Goal: Complete application form: Complete application form

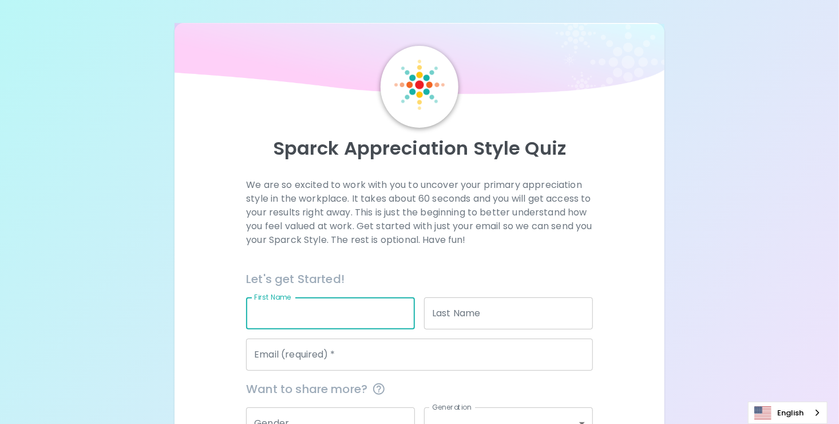
drag, startPoint x: 0, startPoint y: 0, endPoint x: 364, endPoint y: 312, distance: 479.6
click at [364, 312] on input "First Name" at bounding box center [330, 313] width 169 height 32
type input "Amorn"
type input "Jirayuwat"
type input "[EMAIL_ADDRESS][DOMAIN_NAME]"
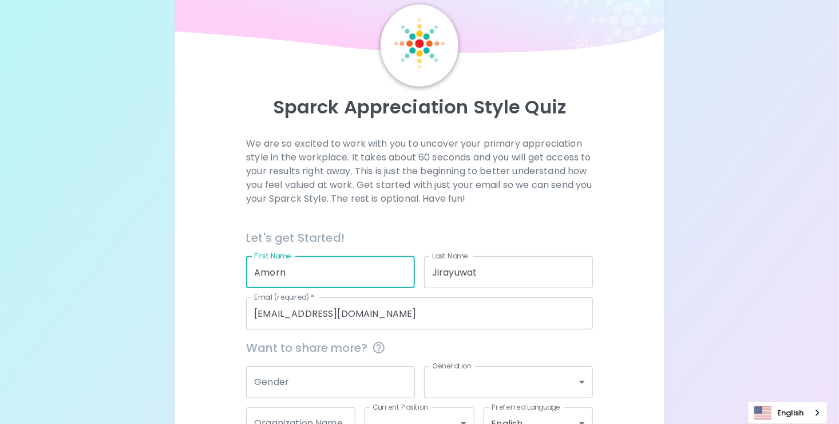
scroll to position [121, 0]
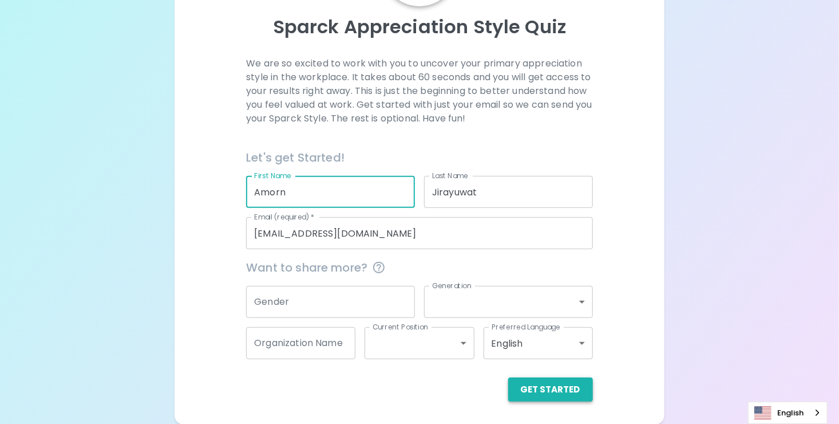
click at [569, 389] on button "Get Started" at bounding box center [550, 389] width 85 height 24
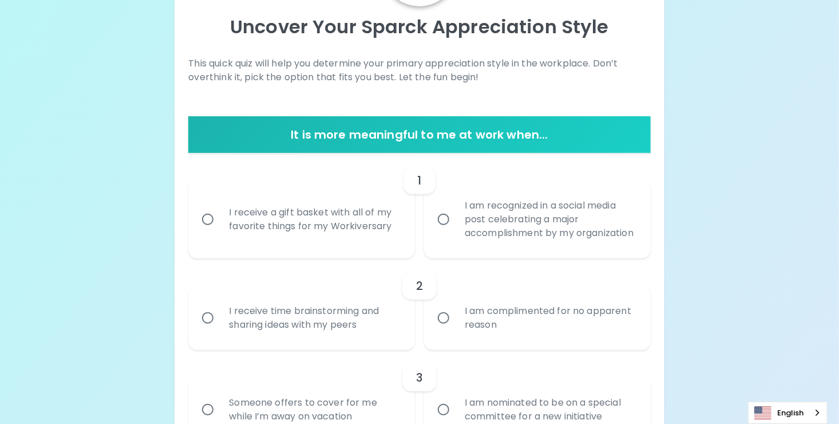
click at [447, 222] on input "I am recognized in a social media post celebrating a major accomplishment by my…" at bounding box center [444, 219] width 24 height 24
radio input "true"
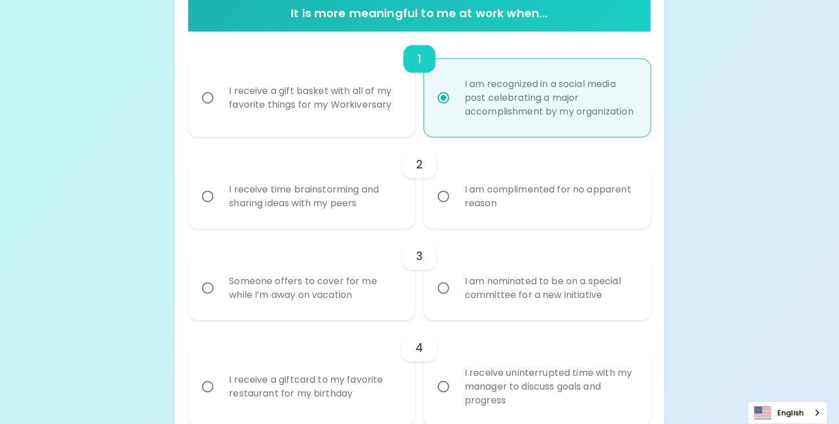
scroll to position [270, 0]
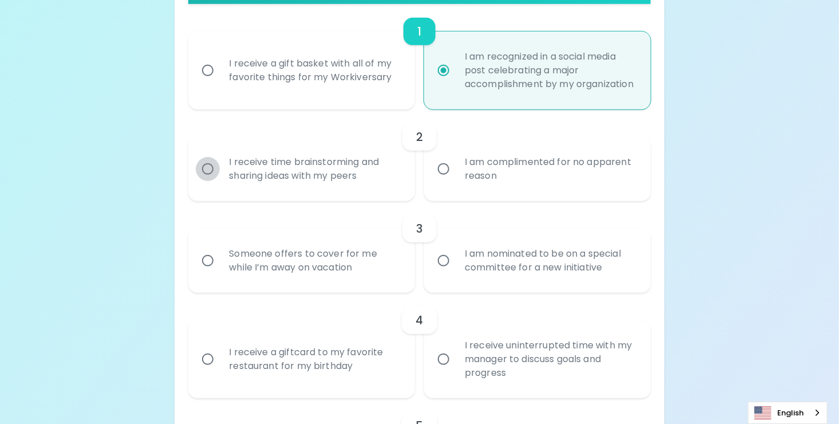
click at [210, 179] on input "I receive time brainstorming and sharing ideas with my peers" at bounding box center [208, 169] width 24 height 24
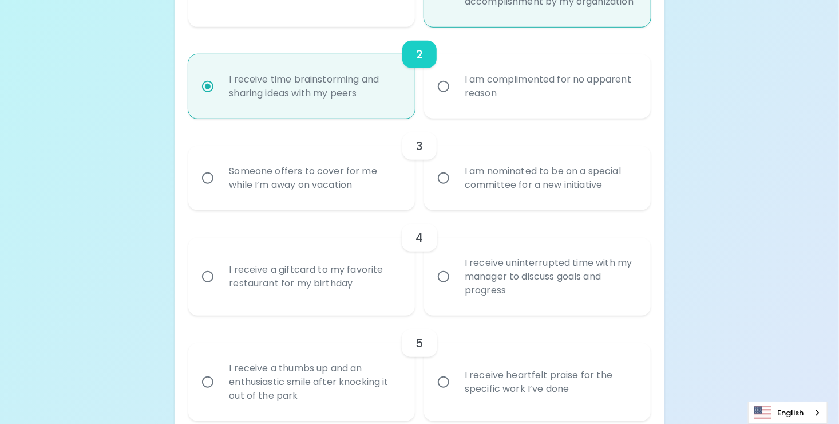
scroll to position [362, 0]
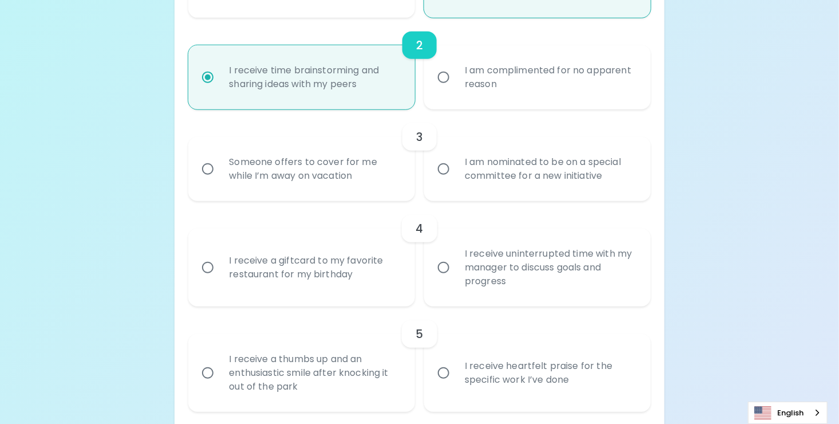
radio input "true"
click at [442, 181] on input "I am nominated to be on a special committee for a new initiative" at bounding box center [444, 169] width 24 height 24
radio input "false"
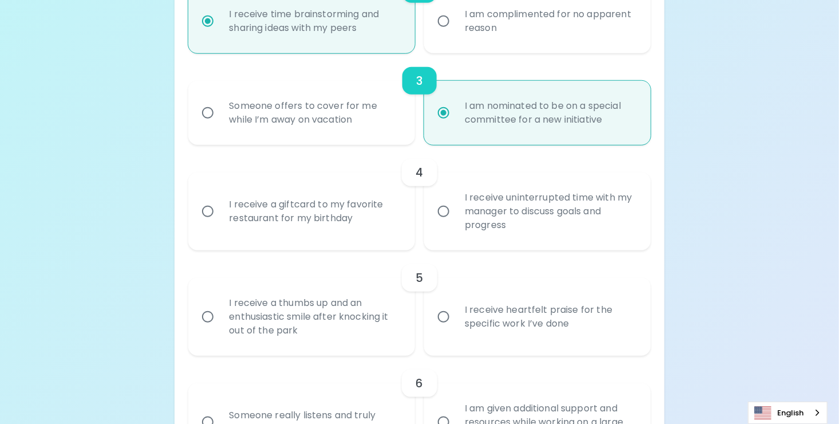
scroll to position [453, 0]
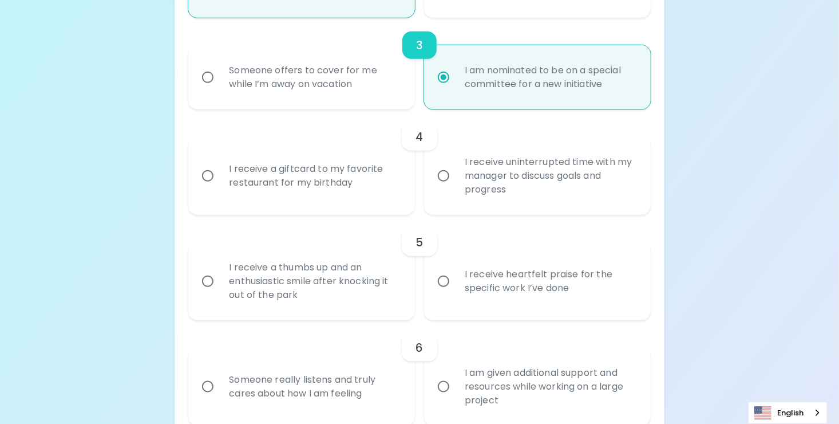
radio input "true"
click at [444, 188] on input "I receive uninterrupted time with my manager to discuss goals and progress" at bounding box center [444, 176] width 24 height 24
radio input "false"
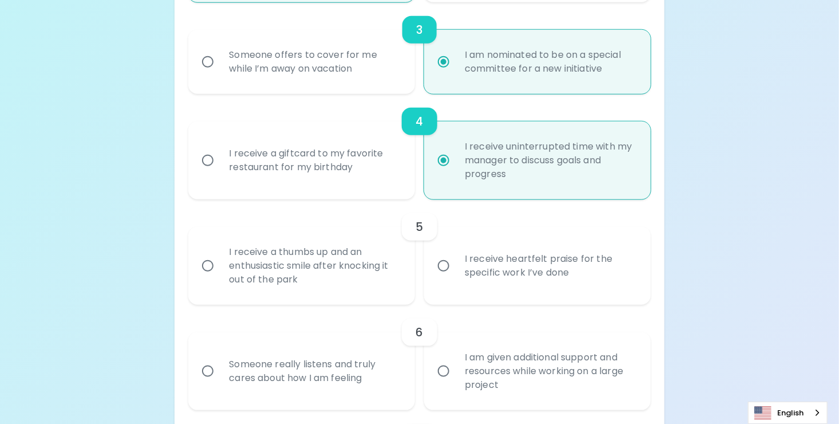
scroll to position [545, 0]
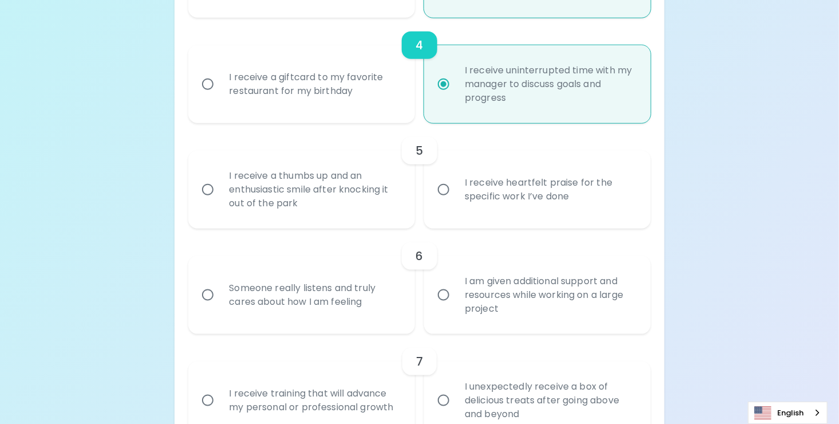
radio input "true"
click at [207, 202] on input "I receive a thumbs up and an enthusiastic smile after knocking it out of the pa…" at bounding box center [208, 190] width 24 height 24
radio input "false"
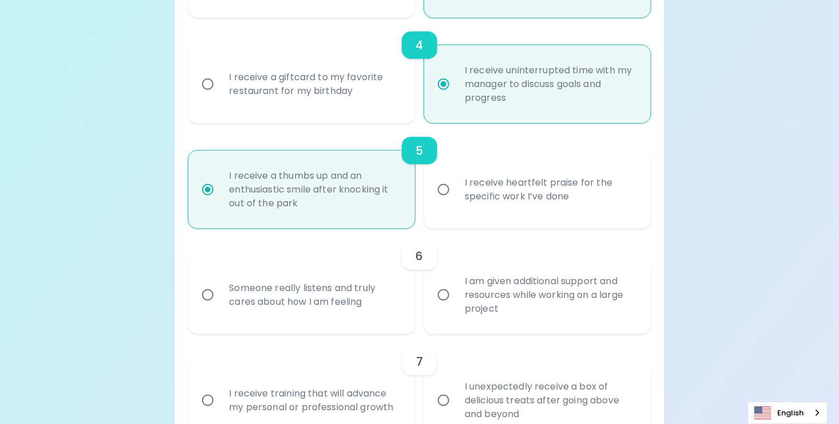
scroll to position [637, 0]
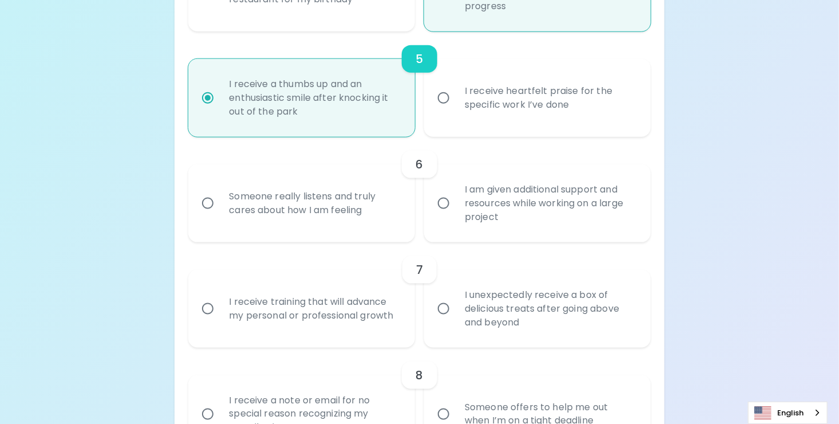
radio input "true"
click at [204, 215] on input "Someone really listens and truly cares about how I am feeling" at bounding box center [208, 203] width 24 height 24
radio input "false"
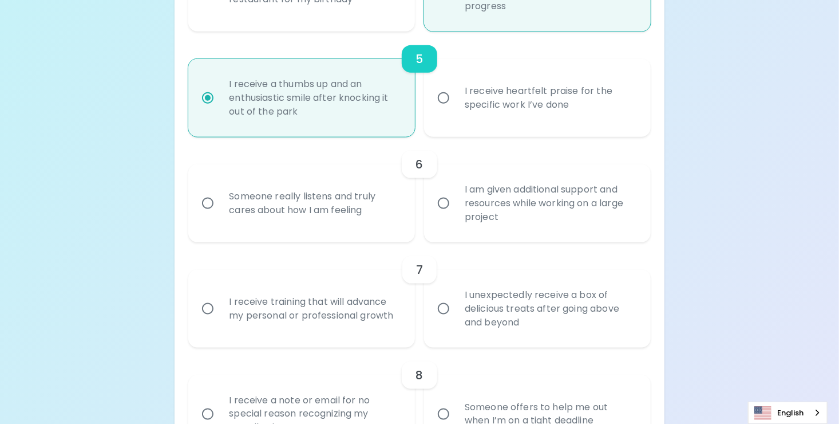
radio input "false"
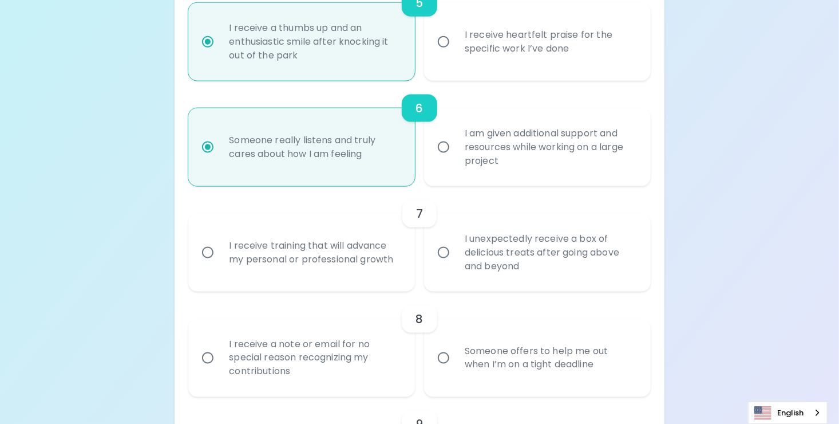
scroll to position [728, 0]
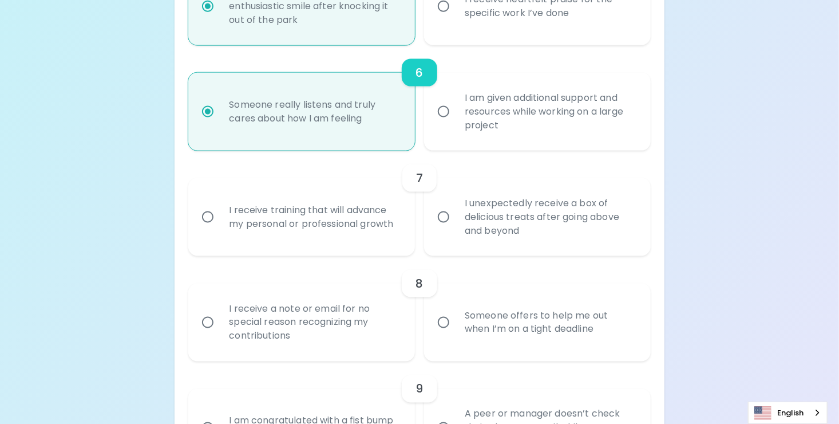
radio input "true"
click at [208, 229] on input "I receive training that will advance my personal or professional growth" at bounding box center [208, 217] width 24 height 24
radio input "false"
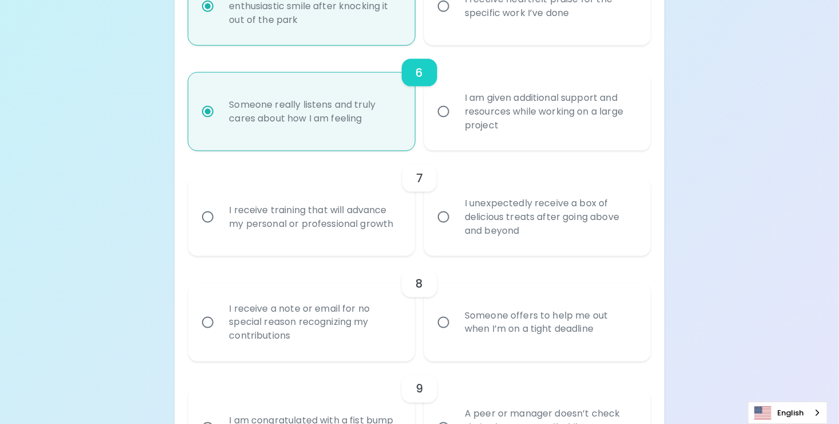
radio input "false"
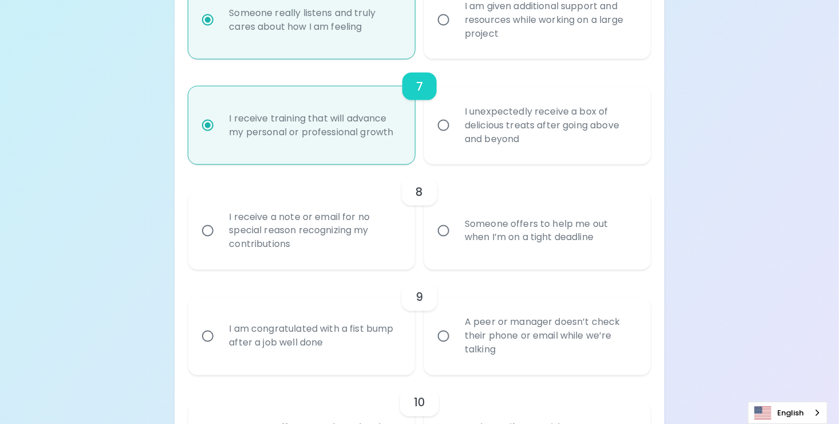
scroll to position [877, 0]
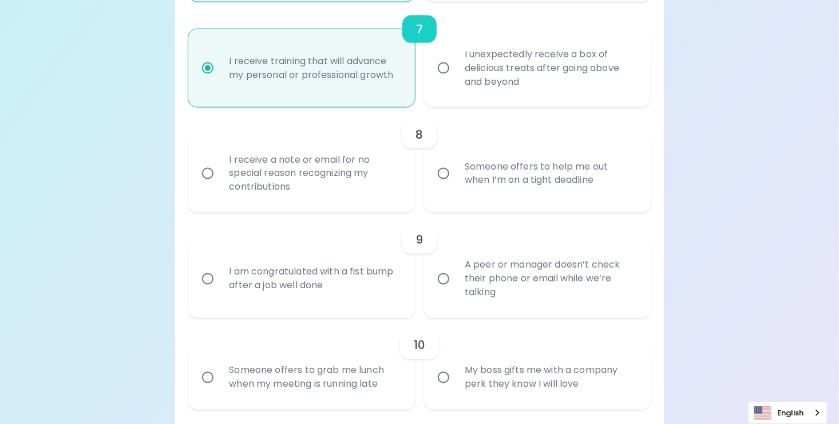
radio input "true"
click at [207, 184] on input "I receive a note or email for no special reason recognizing my contributions" at bounding box center [208, 173] width 24 height 24
radio input "false"
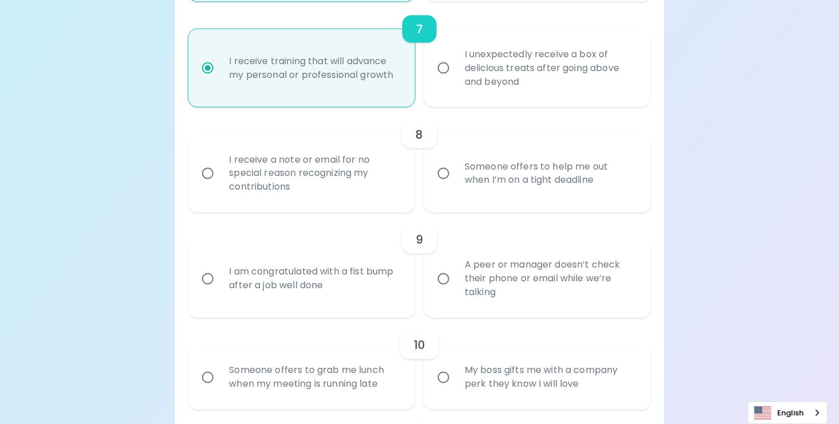
radio input "false"
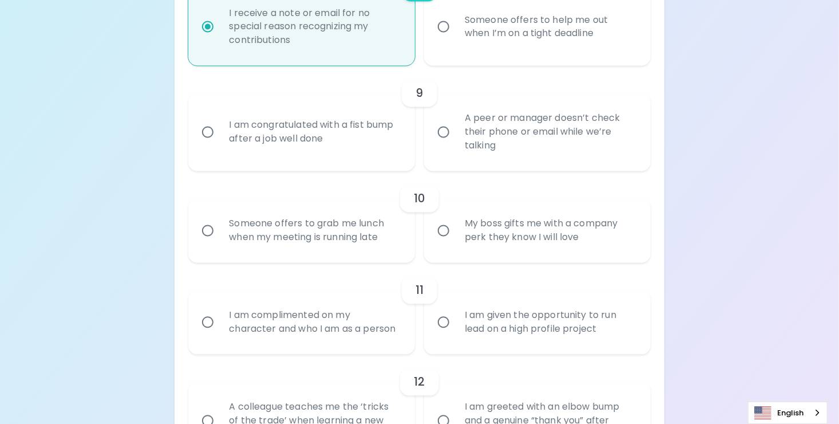
scroll to position [1026, 0]
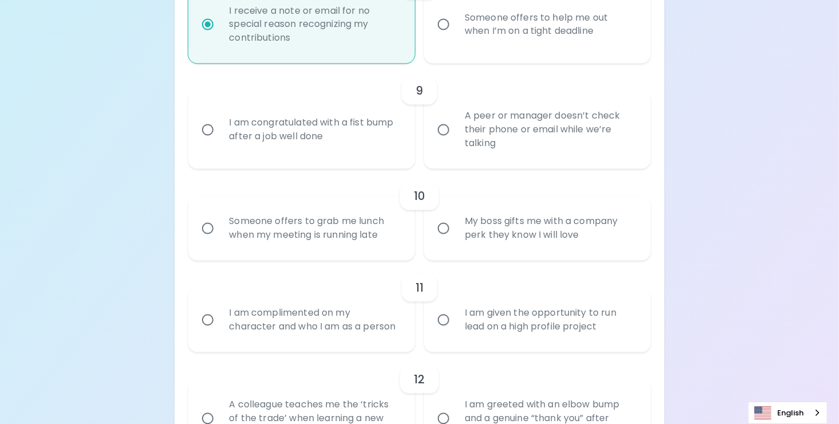
radio input "true"
click at [207, 139] on input "I am congratulated with a fist bump after a job well done" at bounding box center [208, 130] width 24 height 24
radio input "false"
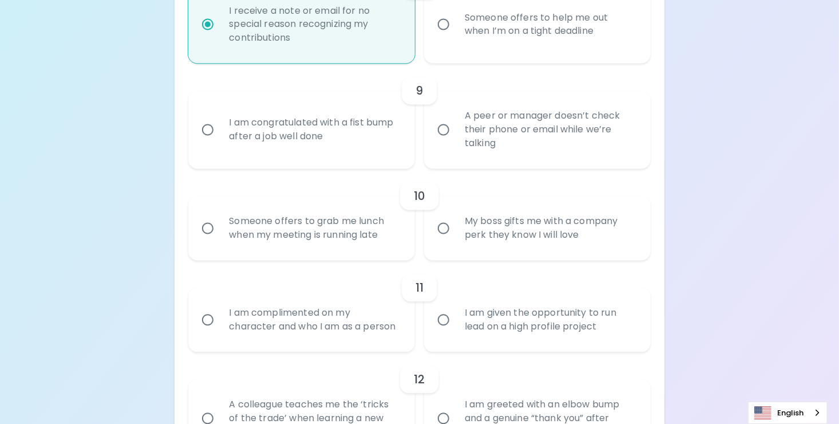
radio input "false"
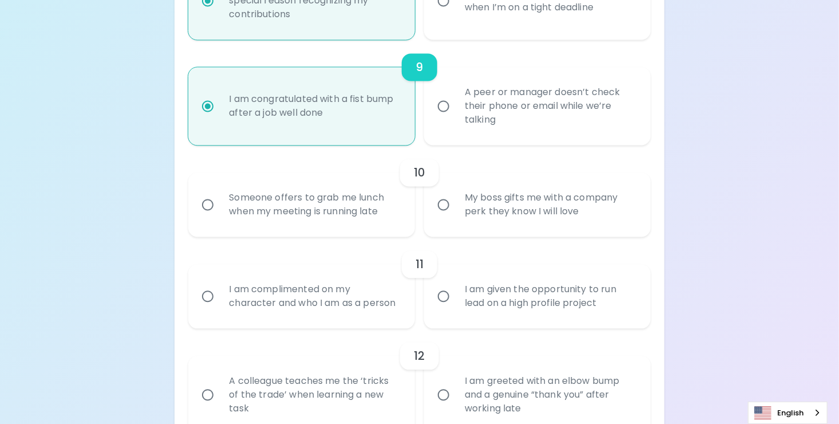
scroll to position [1118, 0]
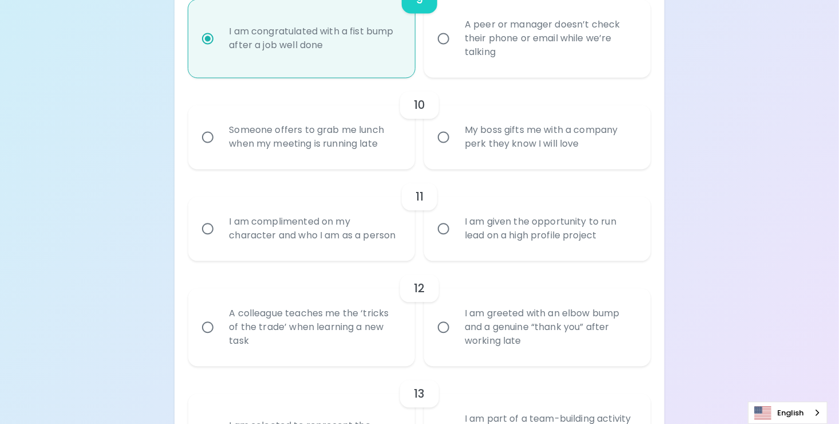
radio input "true"
click at [208, 147] on input "Someone offers to grab me lunch when my meeting is running late" at bounding box center [208, 137] width 24 height 24
radio input "false"
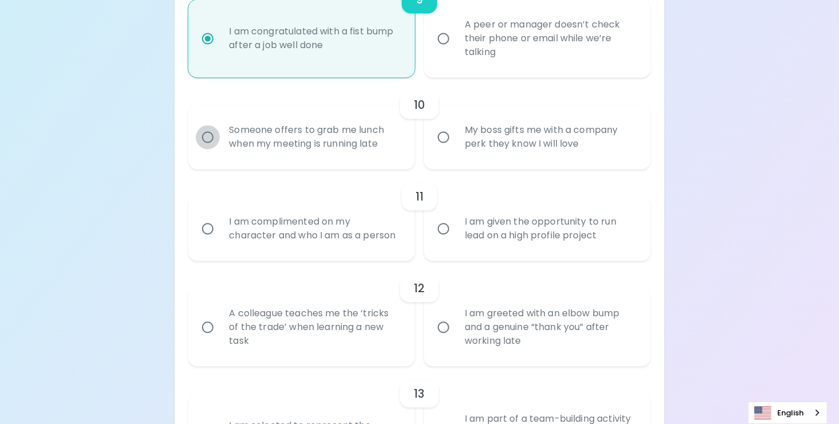
radio input "false"
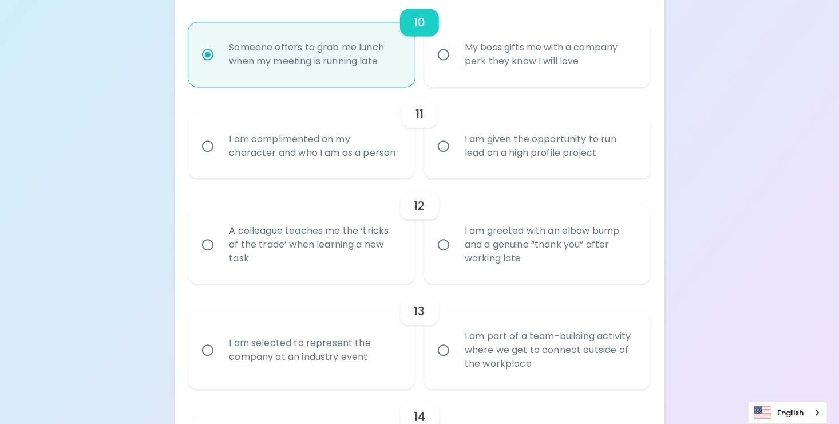
scroll to position [1209, 0]
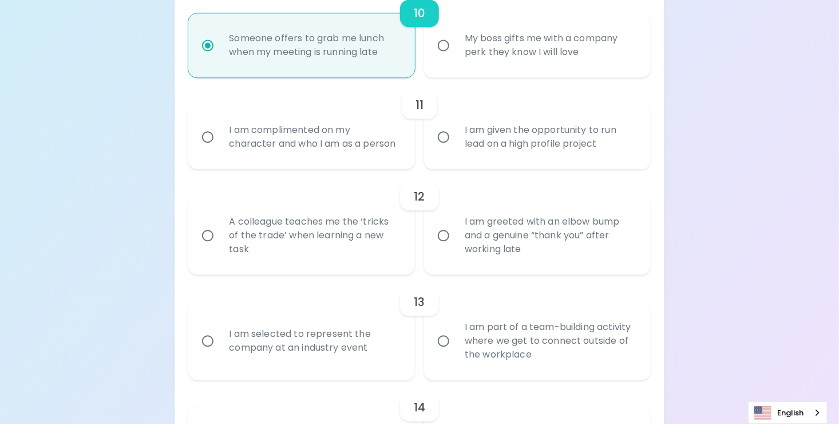
radio input "true"
click at [204, 147] on input "I am complimented on my character and who I am as a person" at bounding box center [208, 137] width 24 height 24
radio input "false"
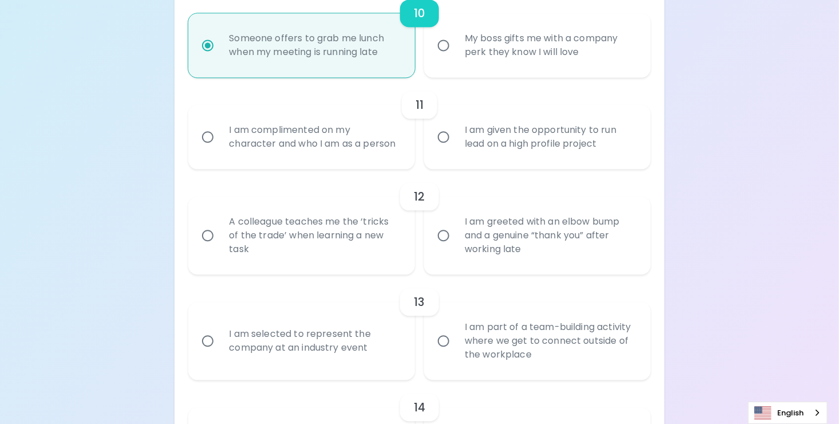
radio input "false"
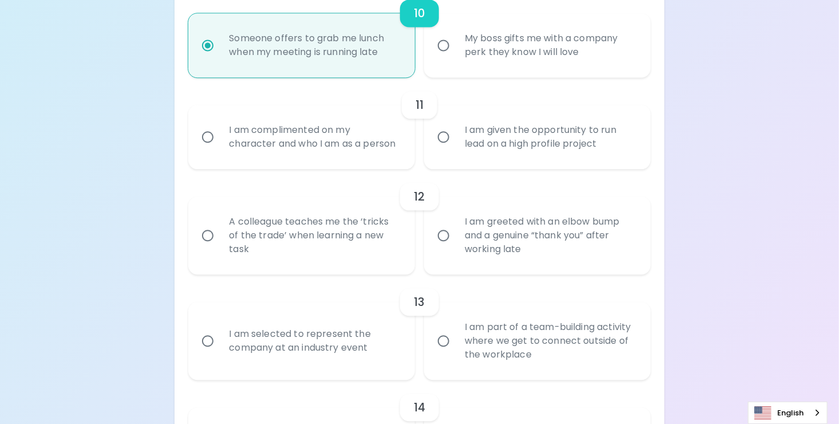
radio input "false"
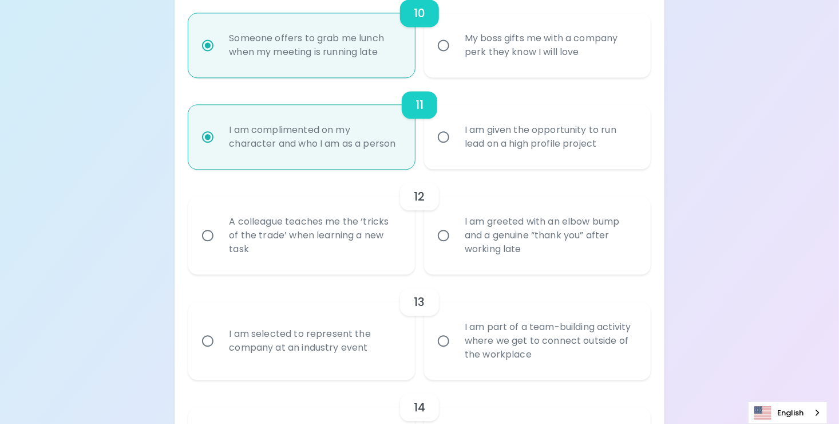
scroll to position [1301, 0]
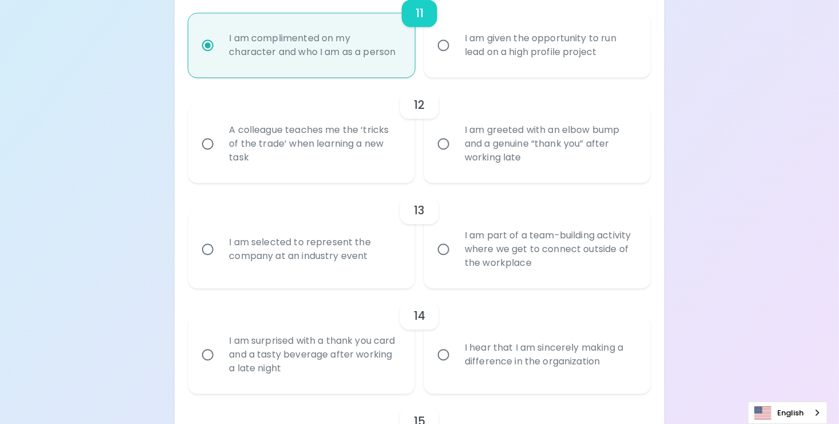
radio input "true"
drag, startPoint x: 441, startPoint y: 157, endPoint x: 440, endPoint y: 173, distance: 15.5
click at [441, 156] on input "I am greeted with an elbow bump and a genuine “thank you” after working late" at bounding box center [444, 144] width 24 height 24
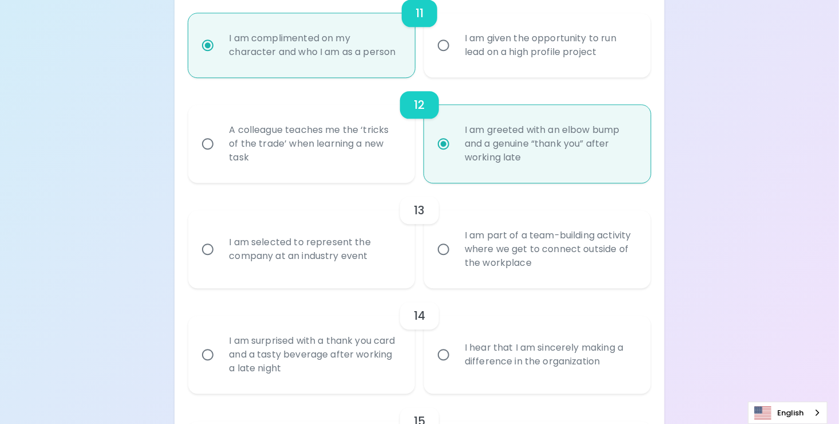
radio input "false"
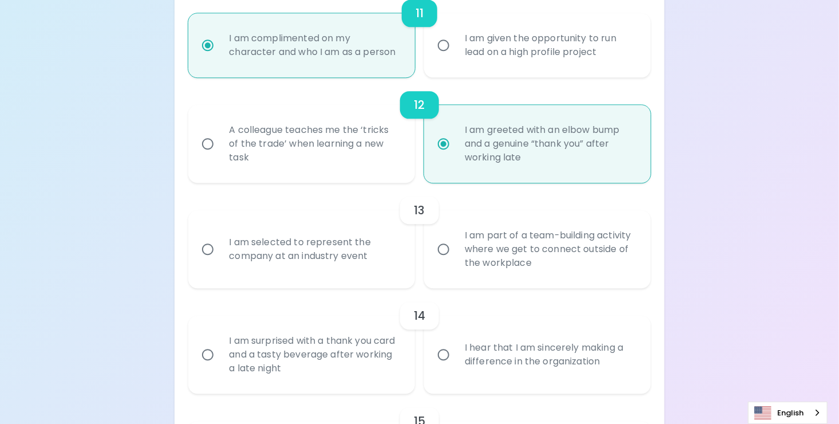
radio input "false"
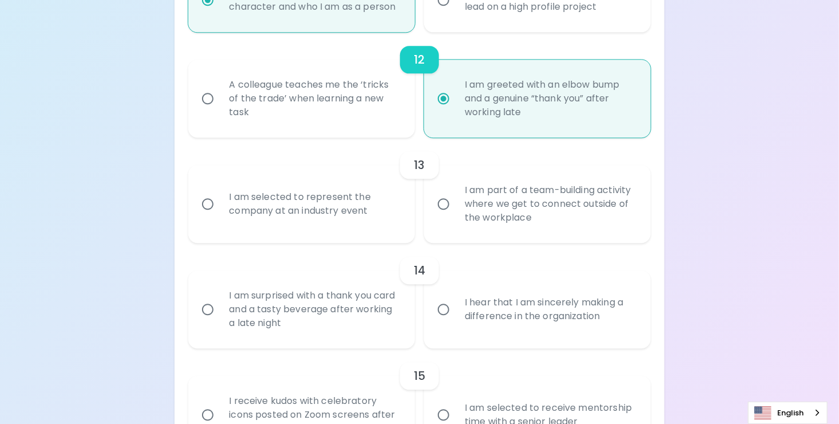
scroll to position [1393, 0]
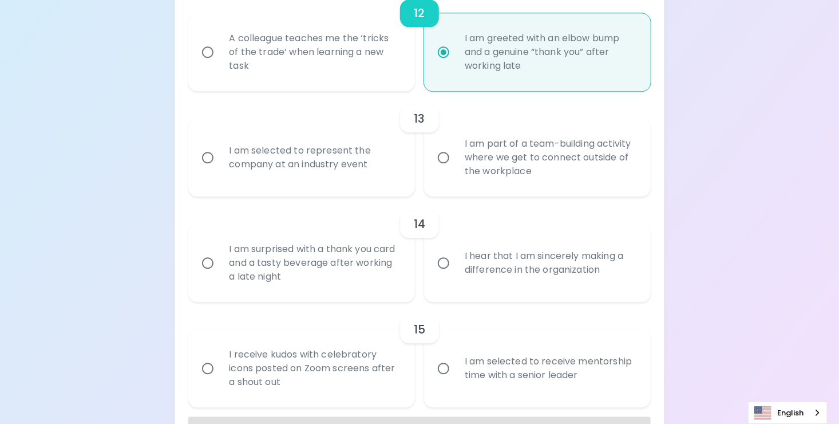
radio input "true"
click at [207, 169] on input "I am selected to represent the company at an industry event" at bounding box center [208, 157] width 24 height 24
radio input "false"
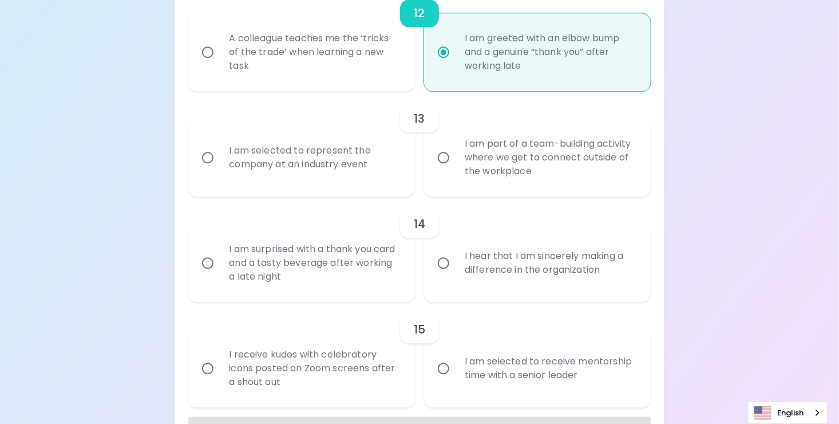
radio input "false"
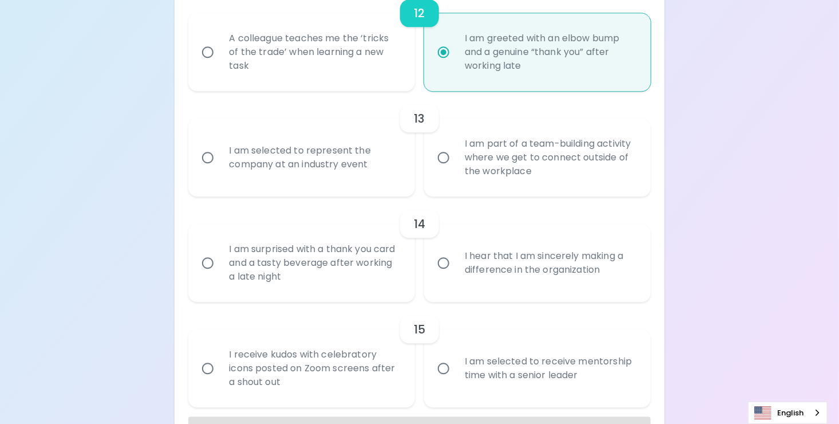
radio input "false"
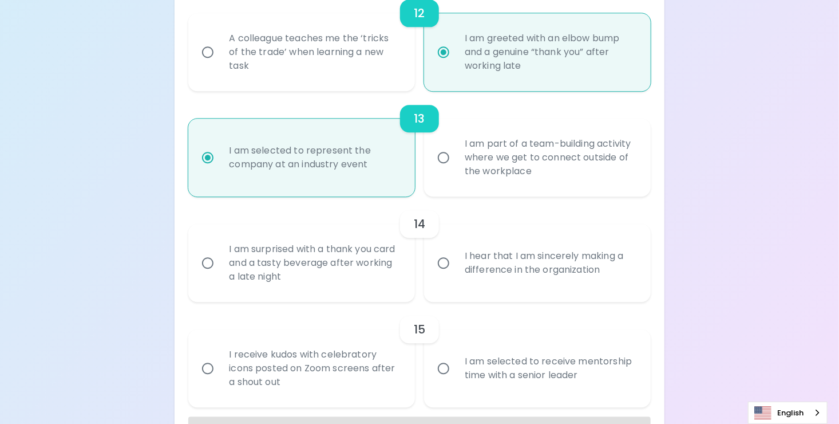
scroll to position [1445, 0]
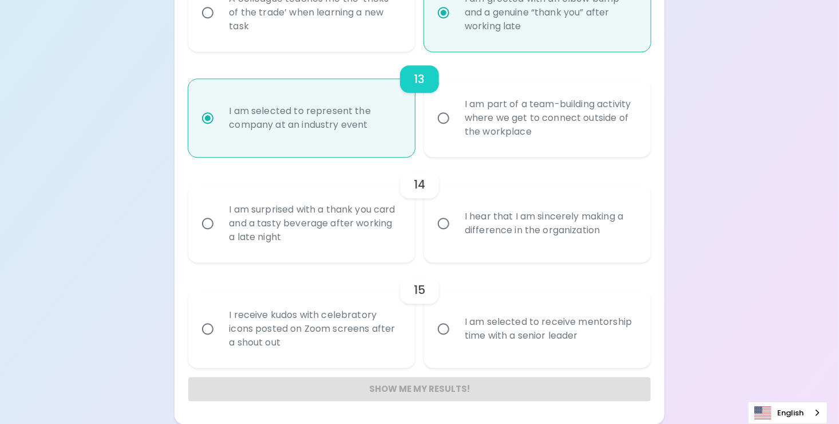
radio input "true"
click at [436, 221] on input "I hear that I am sincerely making a difference in the organization" at bounding box center [444, 223] width 24 height 24
radio input "false"
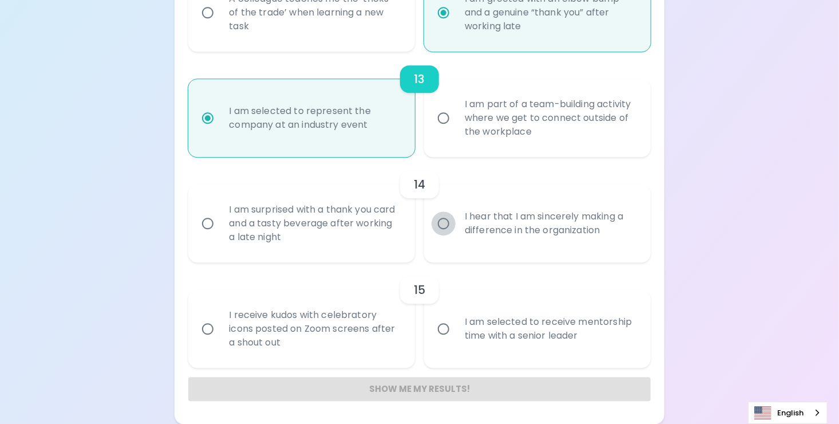
radio input "false"
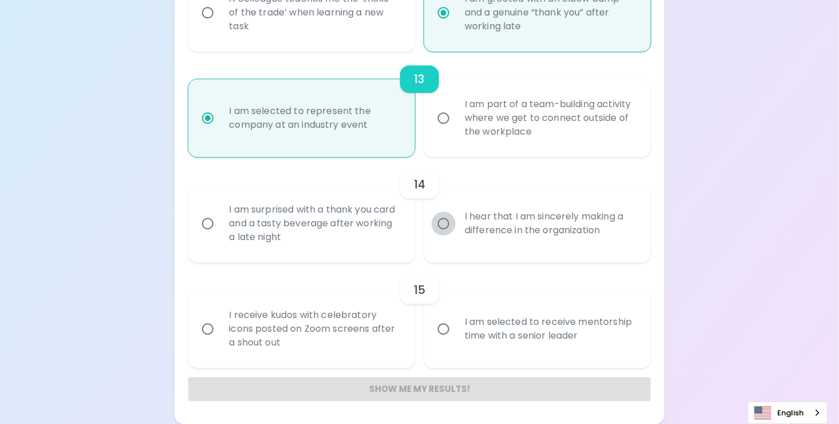
radio input "false"
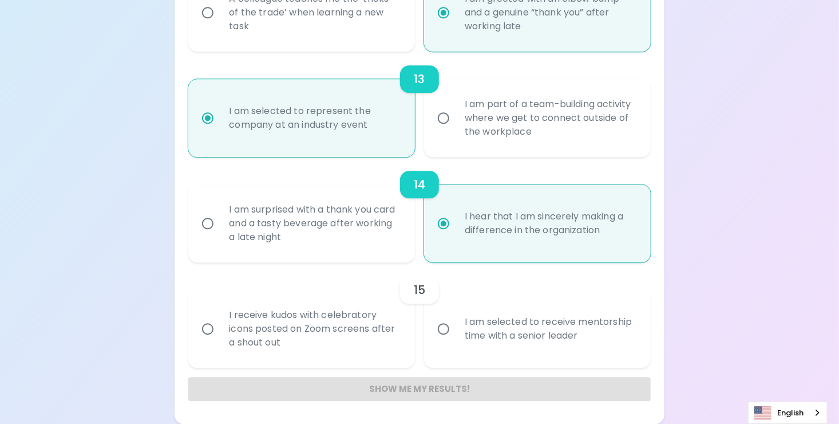
radio input "true"
click at [443, 325] on input "I am selected to receive mentorship time with a senior leader" at bounding box center [444, 329] width 24 height 24
radio input "false"
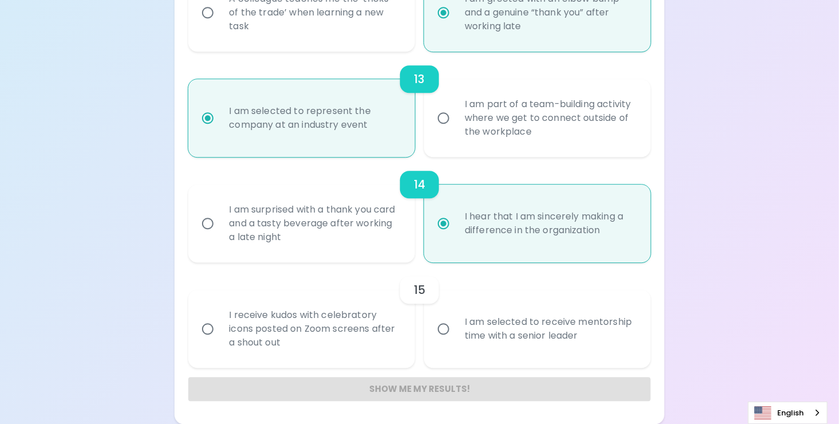
radio input "false"
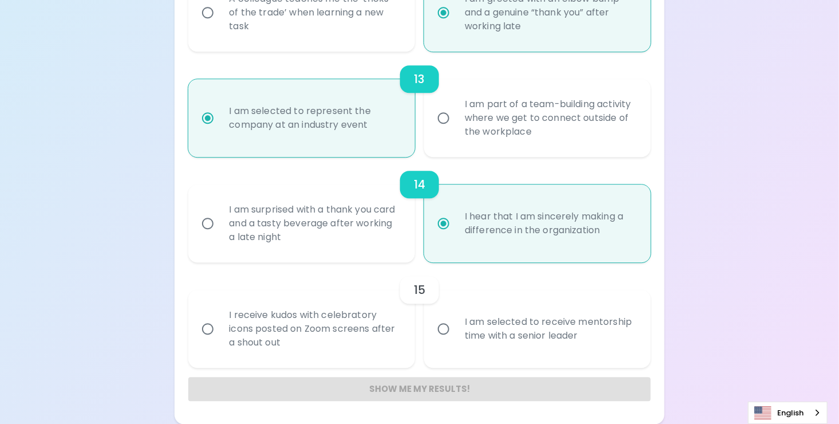
radio input "false"
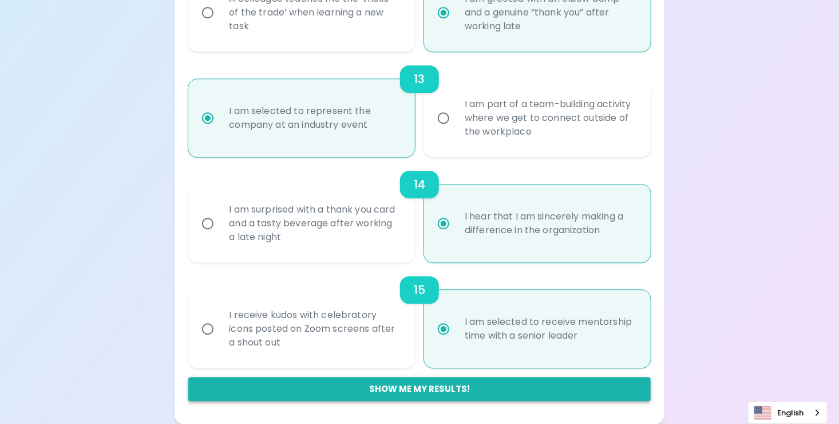
radio input "true"
click at [509, 387] on button "Show me my results!" at bounding box center [419, 389] width 462 height 24
radio input "false"
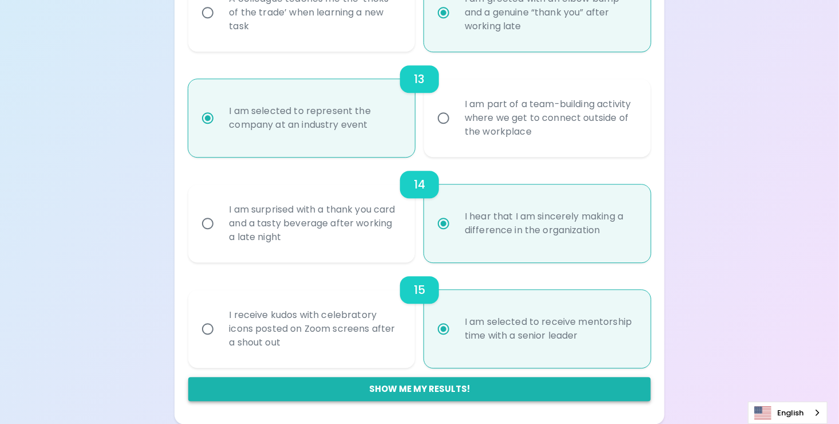
radio input "false"
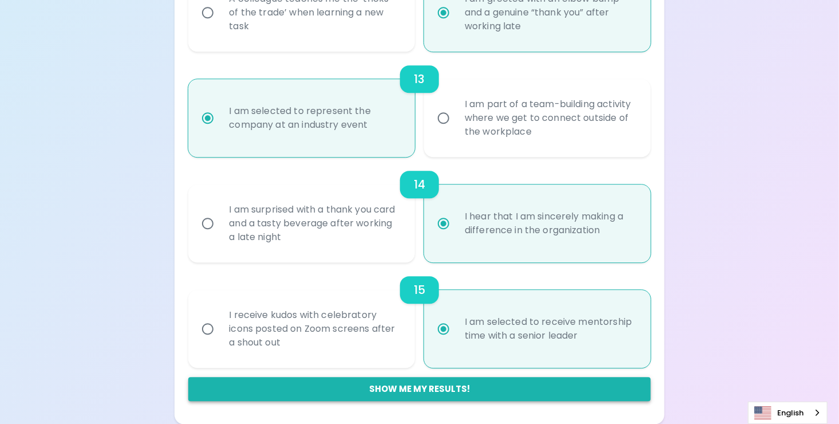
radio input "false"
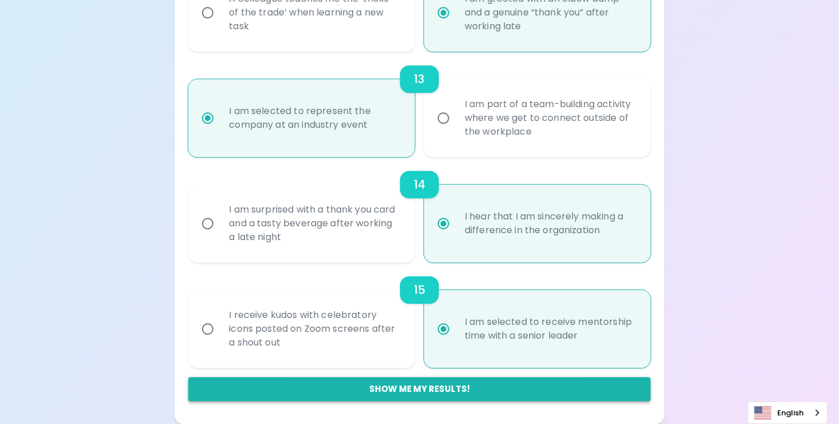
radio input "false"
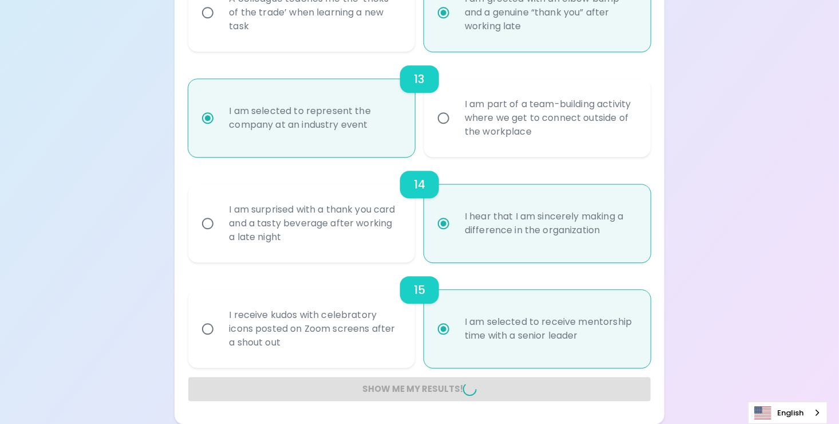
radio input "false"
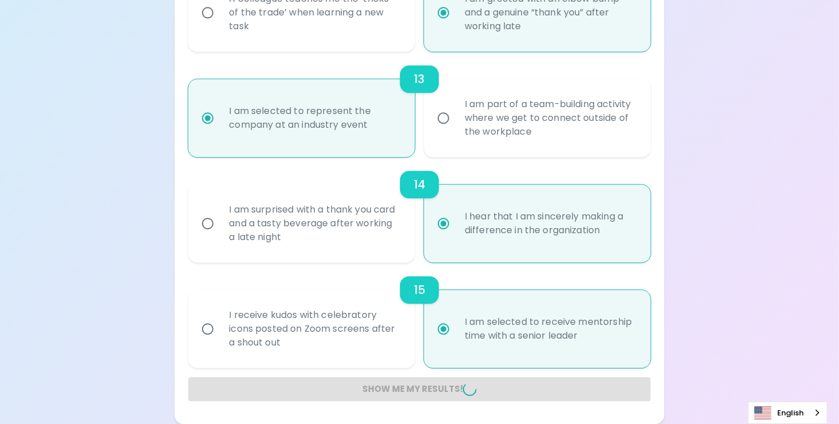
radio input "false"
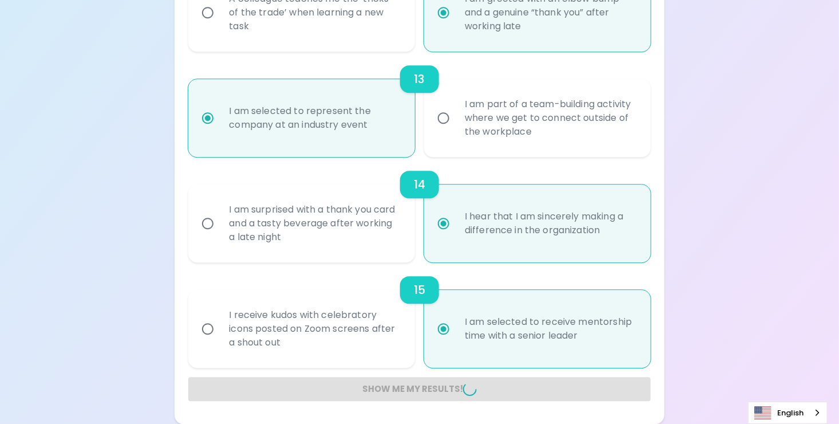
radio input "false"
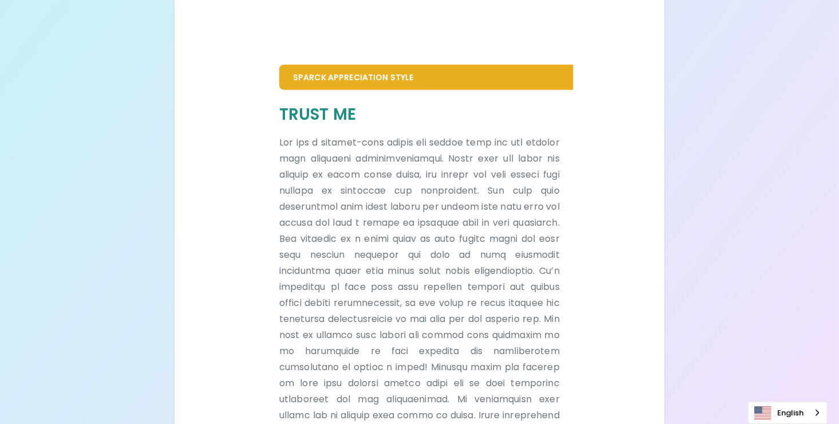
scroll to position [660, 0]
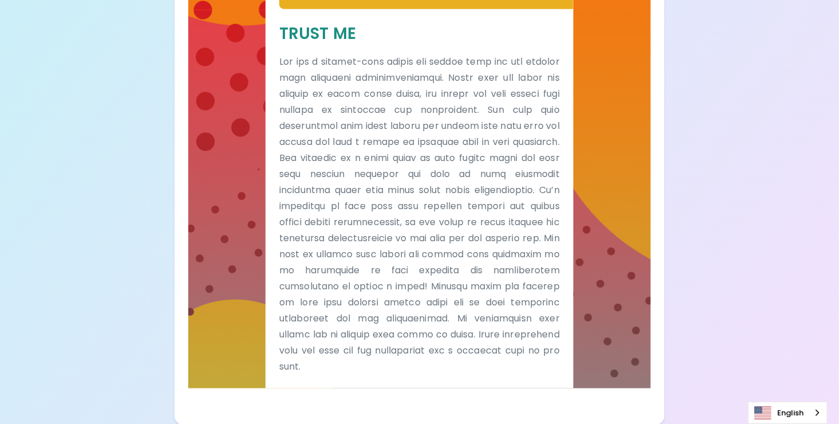
click at [816, 411] on div "English" at bounding box center [788, 412] width 80 height 22
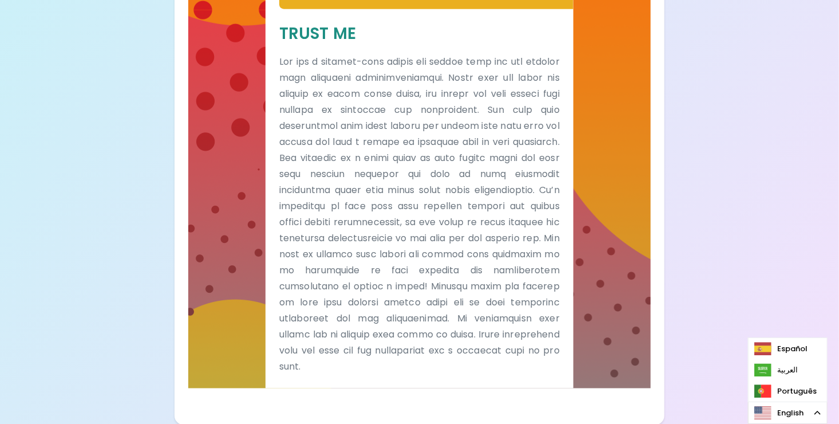
click at [488, 239] on p at bounding box center [419, 214] width 281 height 321
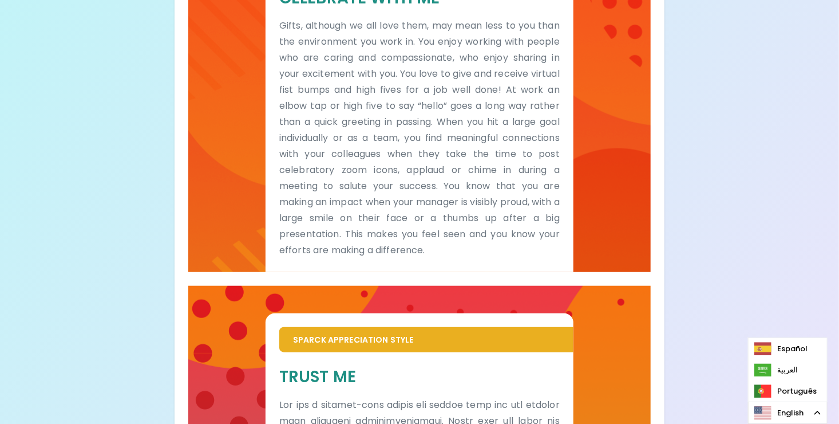
scroll to position [316, 0]
